Goal: Navigation & Orientation: Find specific page/section

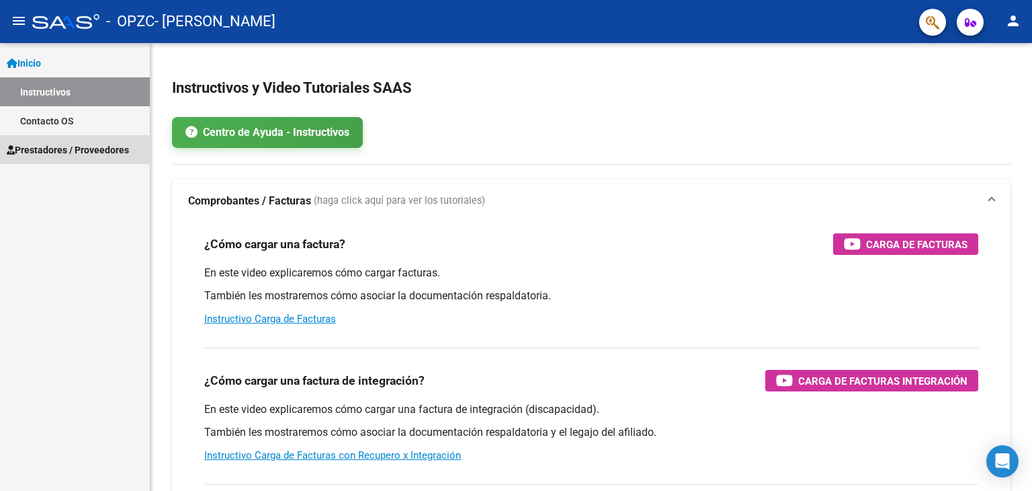
click at [98, 159] on link "Prestadores / Proveedores" at bounding box center [75, 149] width 150 height 29
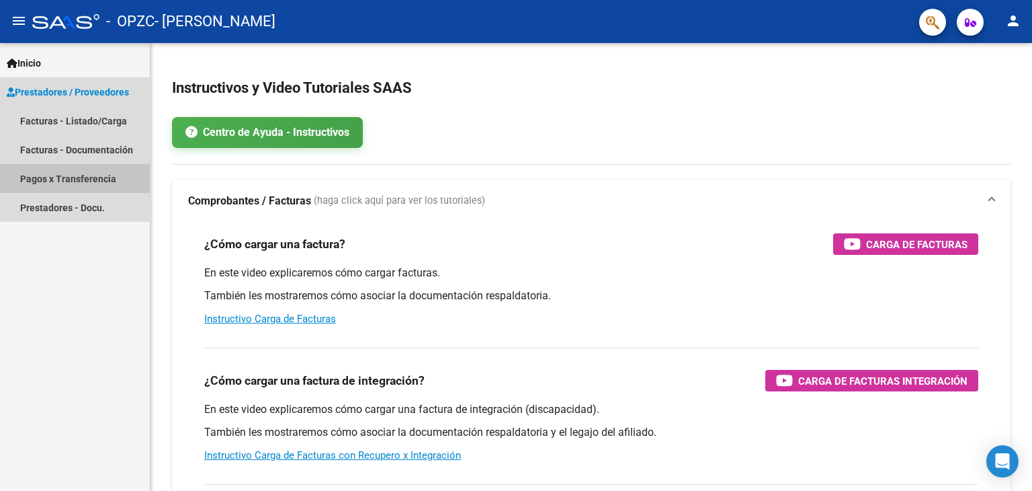
click at [99, 178] on link "Pagos x Transferencia" at bounding box center [75, 178] width 150 height 29
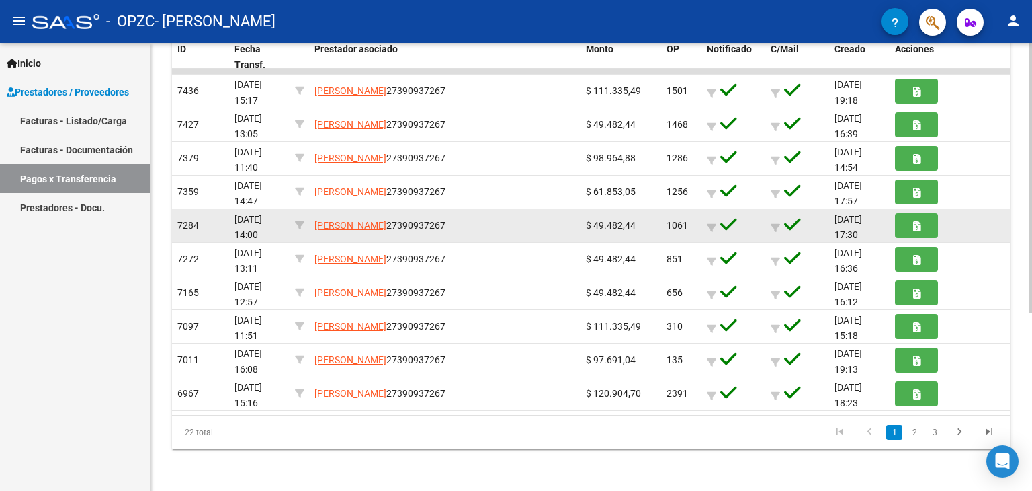
scroll to position [294, 0]
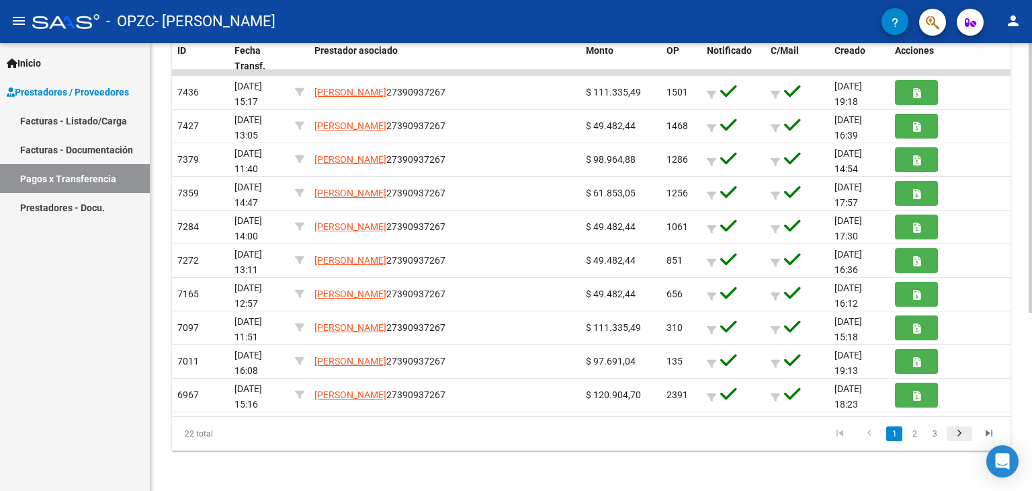
click at [959, 438] on icon "go to next page" at bounding box center [959, 435] width 17 height 16
click at [866, 427] on icon "go to previous page" at bounding box center [869, 435] width 17 height 16
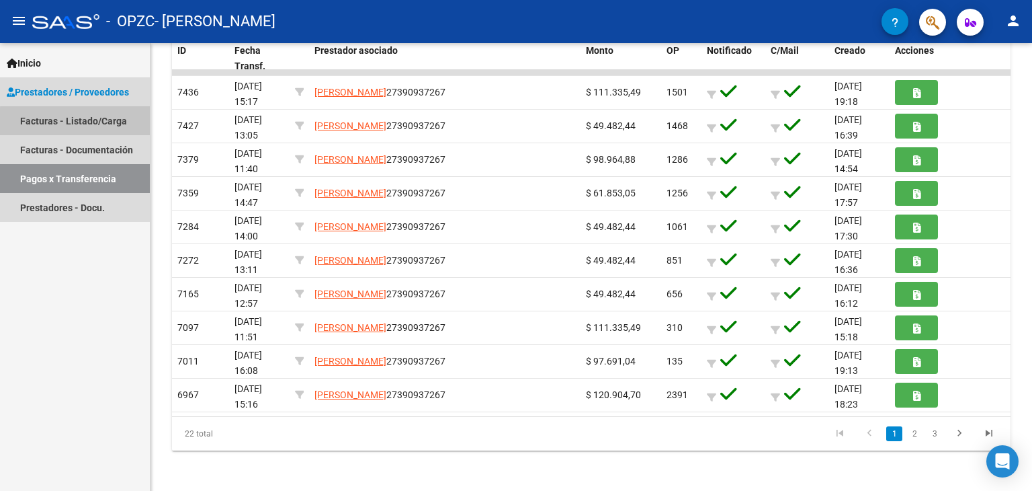
click at [83, 122] on link "Facturas - Listado/Carga" at bounding box center [75, 120] width 150 height 29
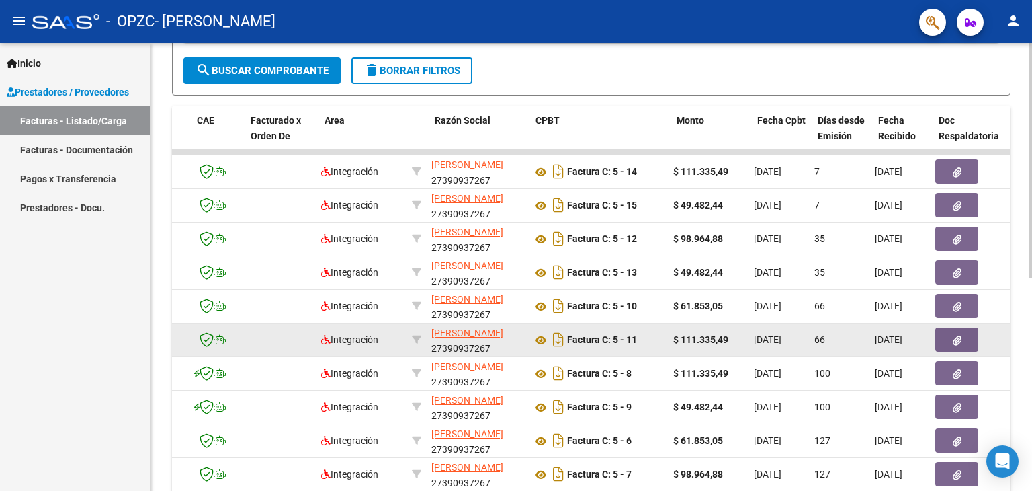
scroll to position [0, 113]
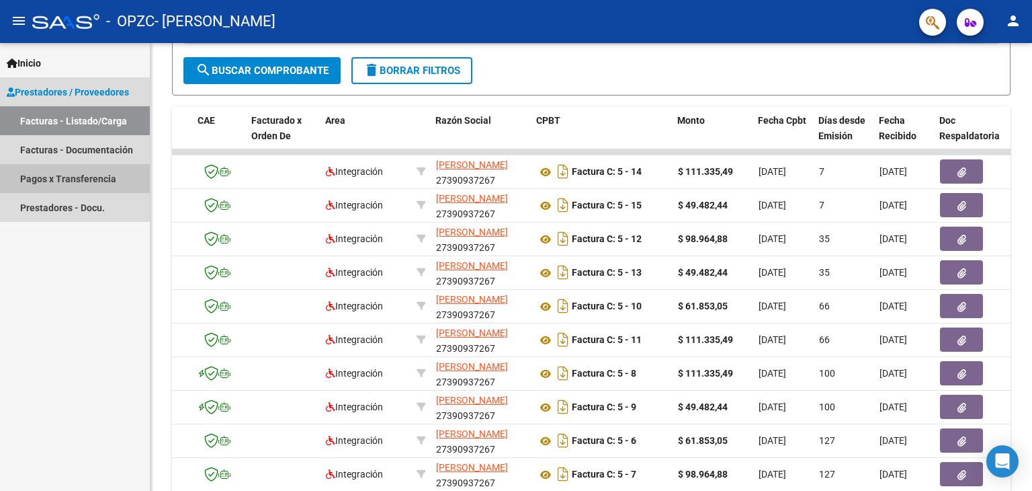
click at [56, 174] on link "Pagos x Transferencia" at bounding box center [75, 178] width 150 height 29
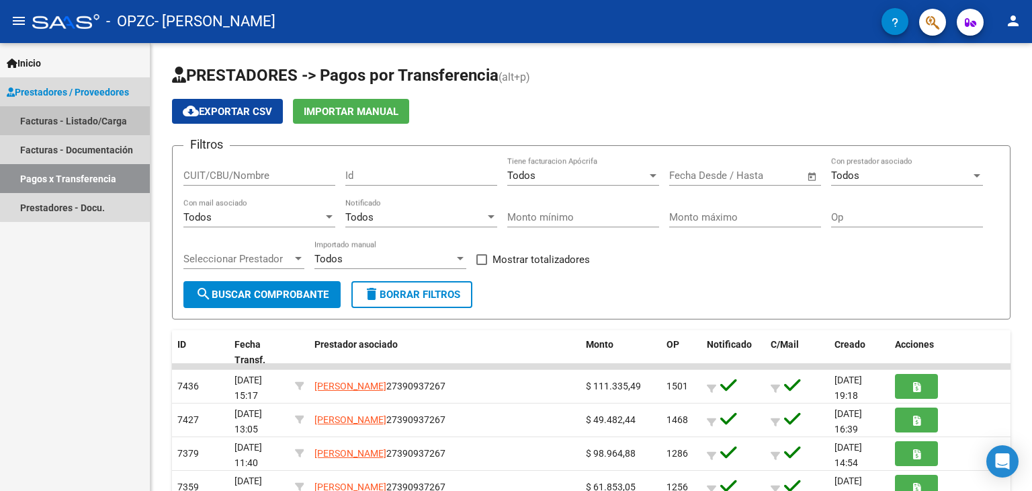
click at [97, 116] on link "Facturas - Listado/Carga" at bounding box center [75, 120] width 150 height 29
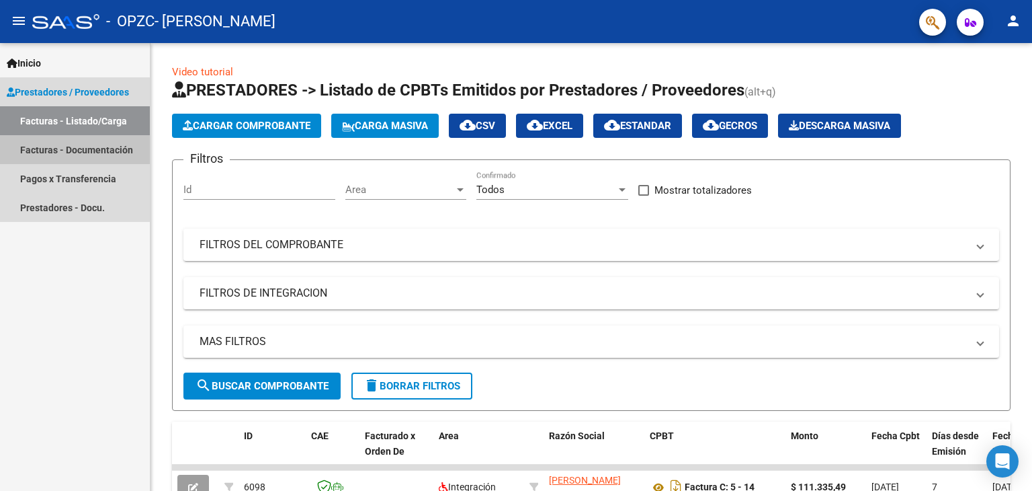
click at [111, 151] on link "Facturas - Documentación" at bounding box center [75, 149] width 150 height 29
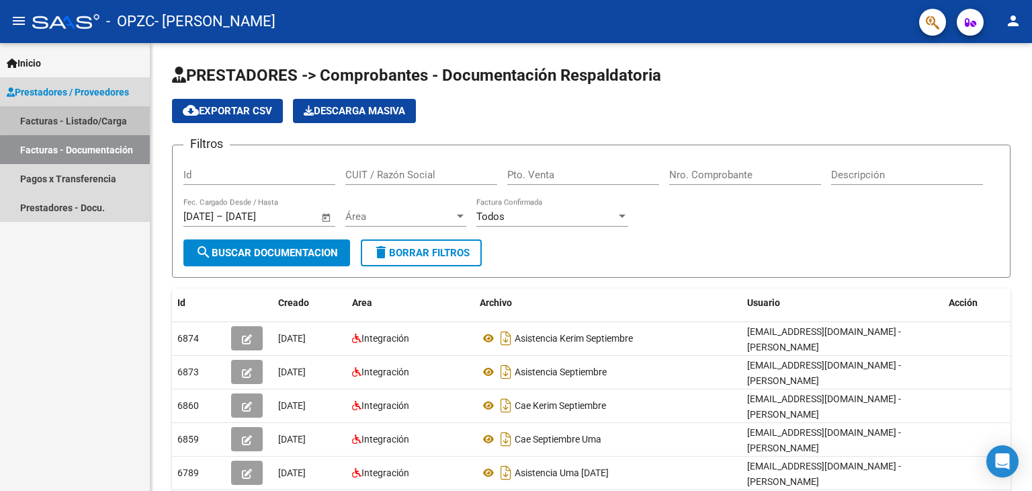
click at [91, 118] on link "Facturas - Listado/Carga" at bounding box center [75, 120] width 150 height 29
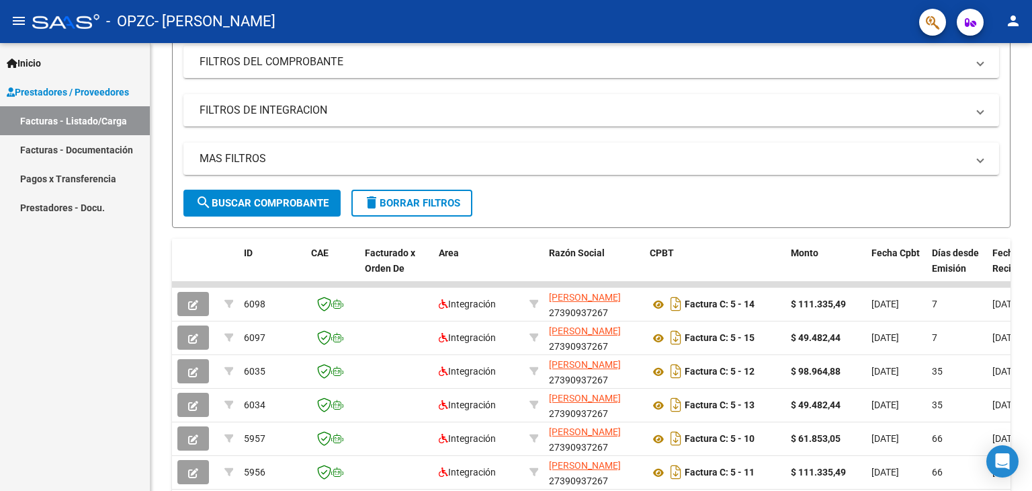
scroll to position [185, 0]
